Goal: Information Seeking & Learning: Find specific page/section

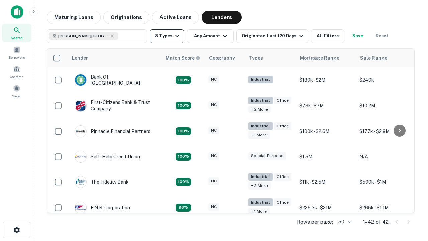
click at [167, 36] on button "8 Types" at bounding box center [167, 35] width 34 height 13
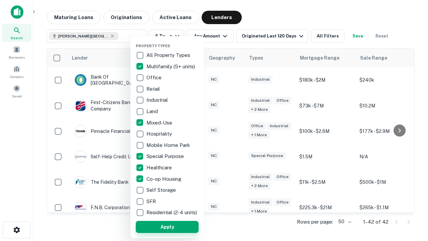
click at [167, 226] on button "Apply" at bounding box center [167, 227] width 63 height 12
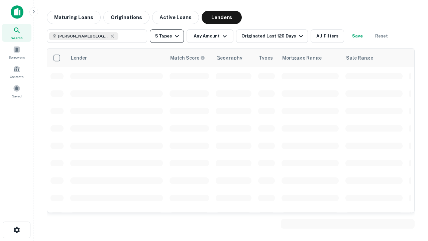
click at [167, 36] on button "5 Types" at bounding box center [167, 35] width 34 height 13
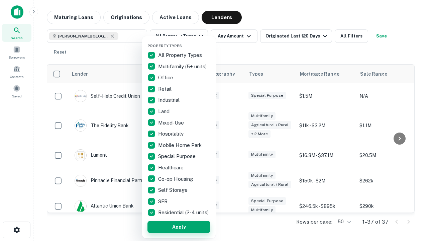
click at [179, 226] on button "Apply" at bounding box center [178, 227] width 63 height 12
